Goal: Information Seeking & Learning: Learn about a topic

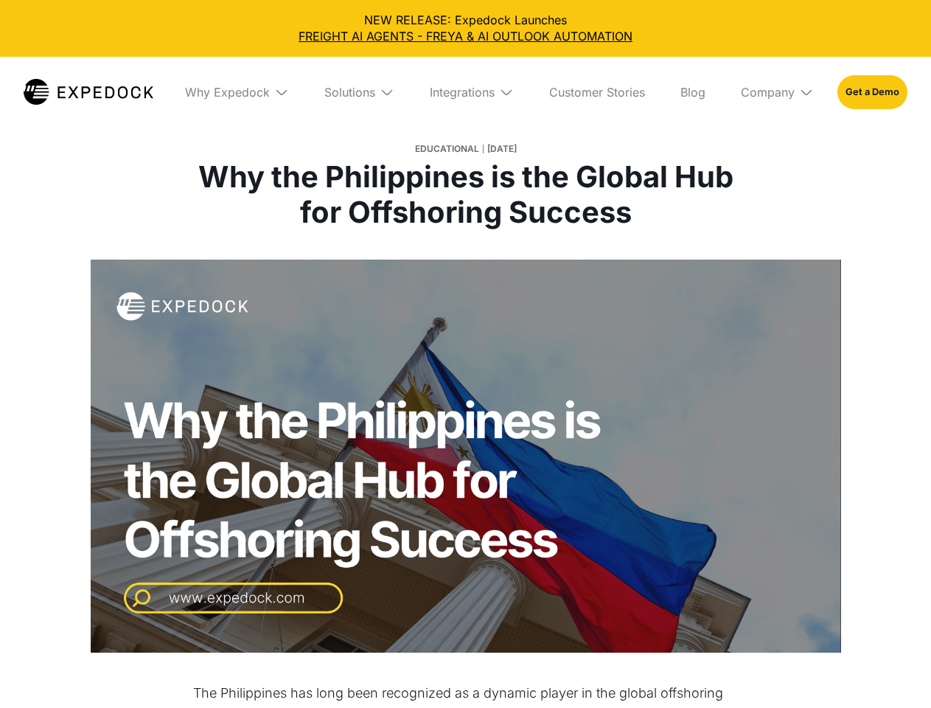
select select
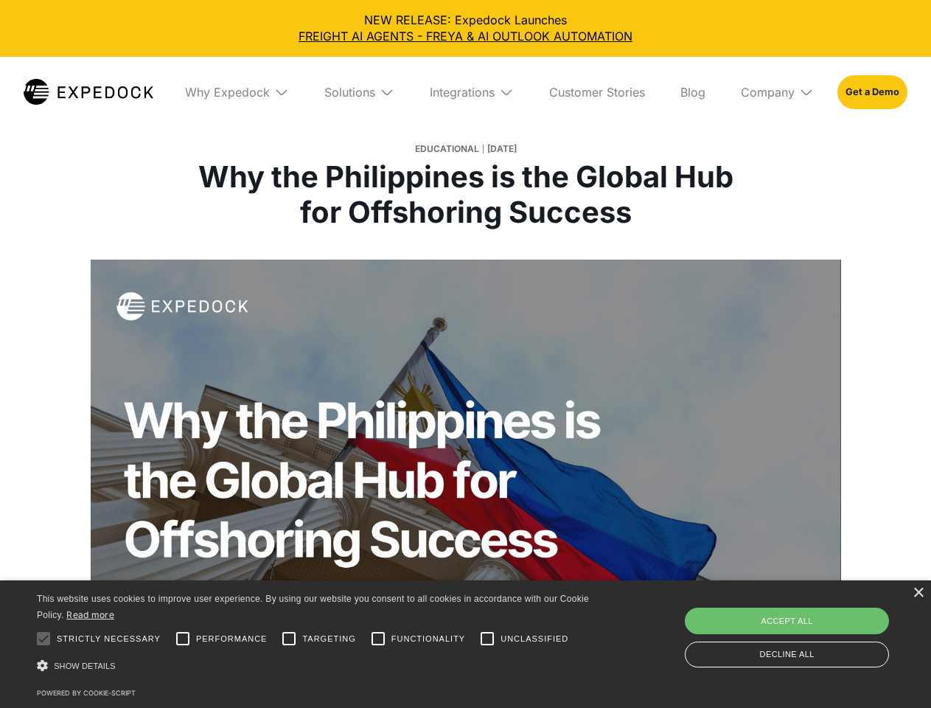
click at [465, 92] on div "Integrations" at bounding box center [462, 92] width 65 height 15
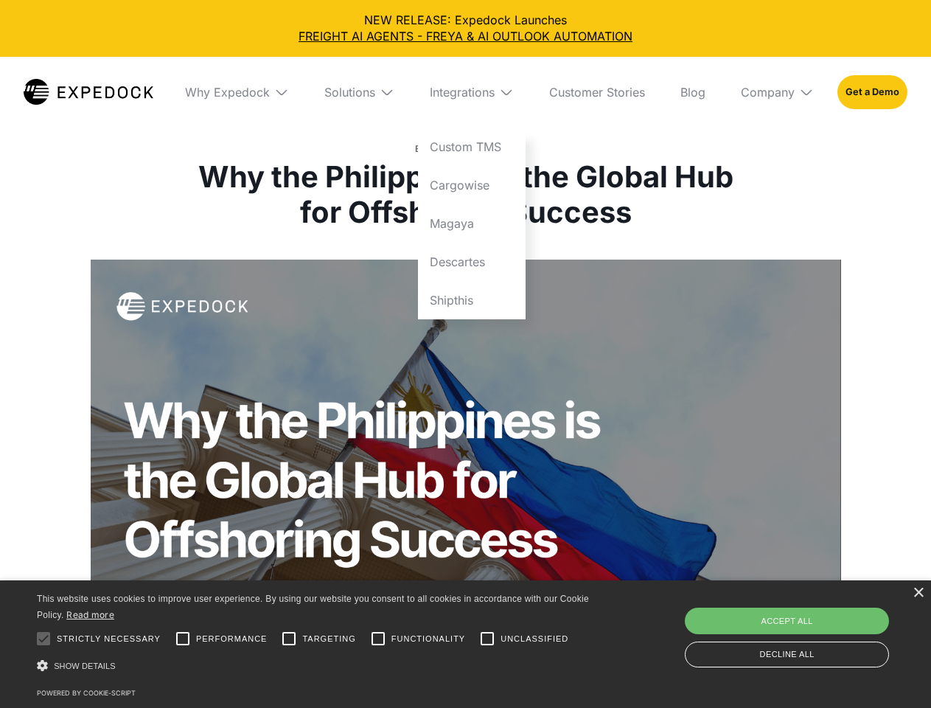
click at [237, 92] on div "Why Expedock" at bounding box center [227, 92] width 85 height 15
click at [359, 92] on div "Solutions" at bounding box center [349, 92] width 51 height 15
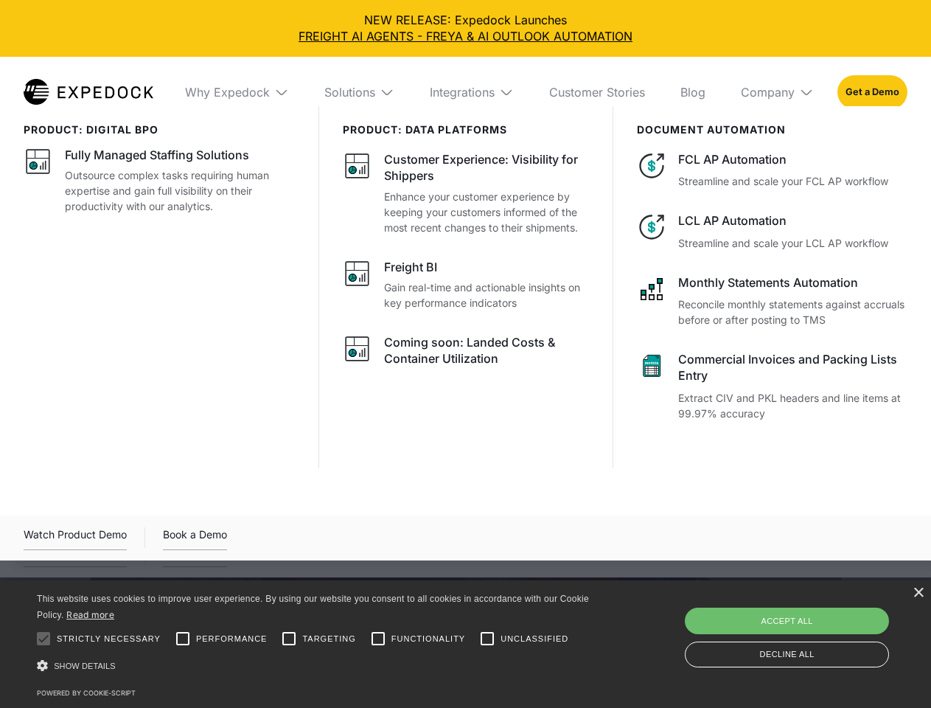
click at [472, 92] on div "Integrations" at bounding box center [462, 92] width 65 height 15
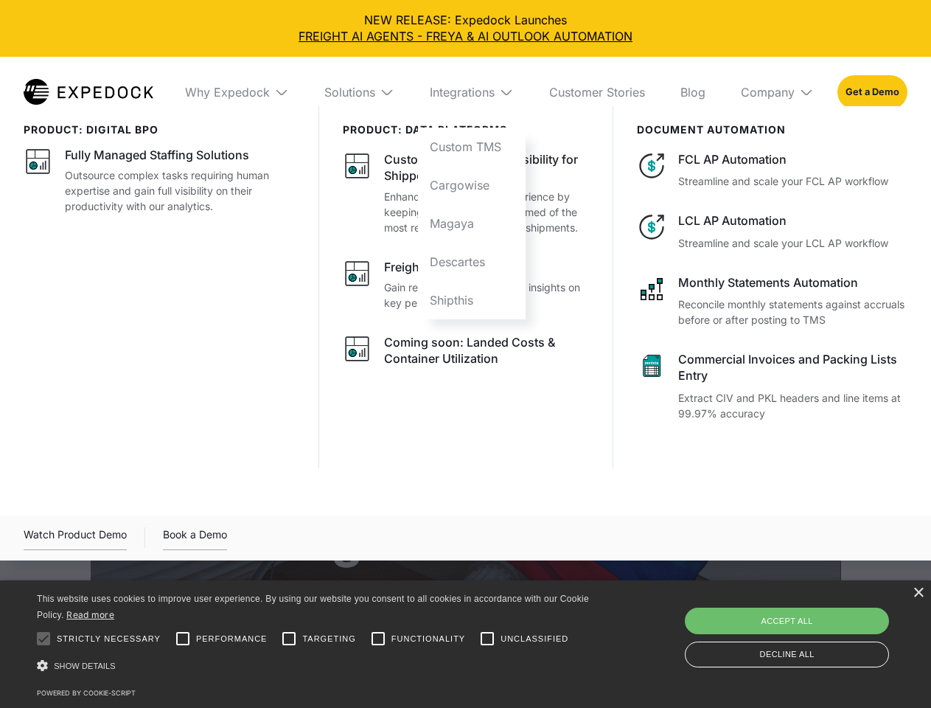
click at [777, 92] on div "Company" at bounding box center [768, 92] width 54 height 15
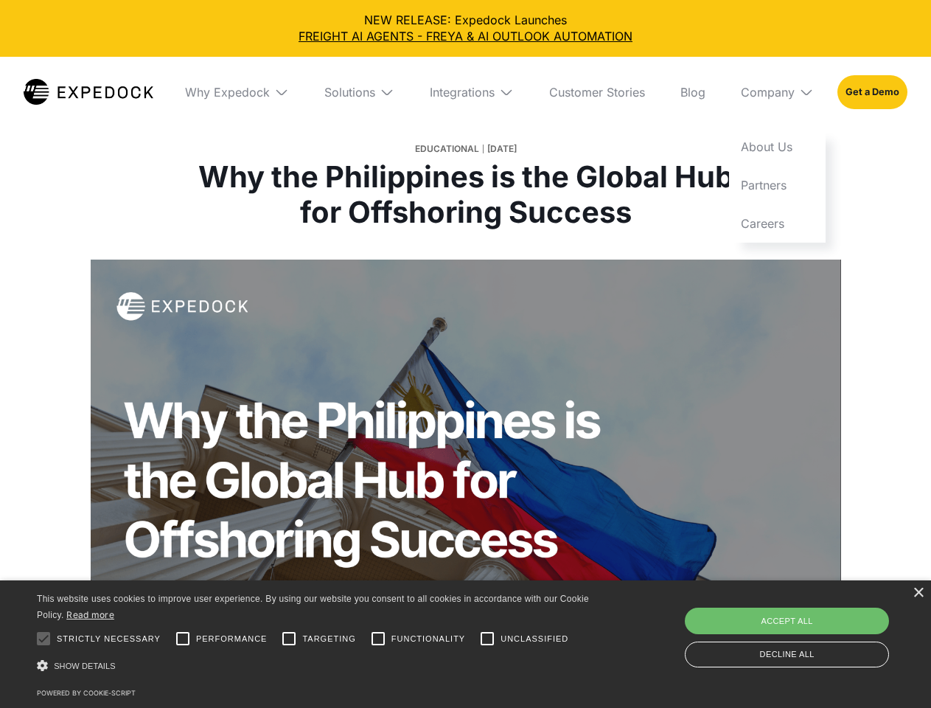
click at [43, 638] on div at bounding box center [43, 638] width 29 height 29
click at [183, 638] on input "Performance" at bounding box center [182, 638] width 29 height 29
checkbox input "true"
click at [289, 638] on input "Targeting" at bounding box center [288, 638] width 29 height 29
checkbox input "true"
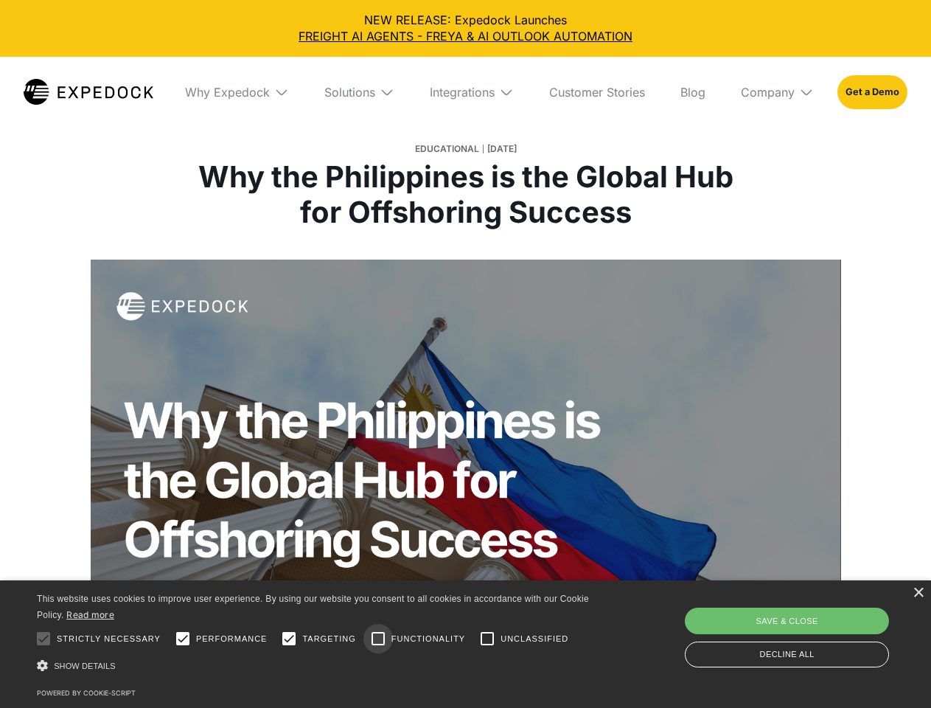
click at [378, 638] on input "Functionality" at bounding box center [377, 638] width 29 height 29
checkbox input "true"
click at [487, 638] on input "Unclassified" at bounding box center [487, 638] width 29 height 29
checkbox input "true"
